Goal: Task Accomplishment & Management: Use online tool/utility

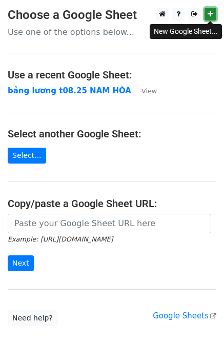
click at [212, 11] on icon at bounding box center [211, 13] width 6 height 7
click at [212, 12] on icon at bounding box center [211, 13] width 6 height 7
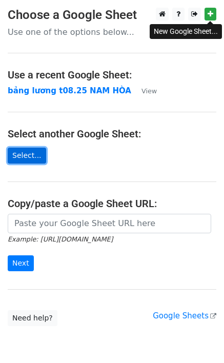
click at [22, 159] on link "Select..." at bounding box center [27, 156] width 38 height 16
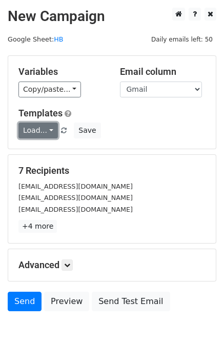
click at [40, 131] on link "Load..." at bounding box center [38, 131] width 40 height 16
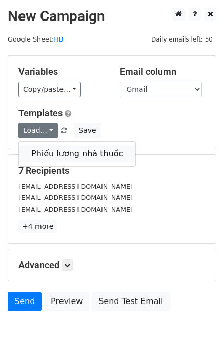
click at [47, 150] on link "Phiếu lương nhà thuốc" at bounding box center [77, 154] width 117 height 16
